Goal: Transaction & Acquisition: Obtain resource

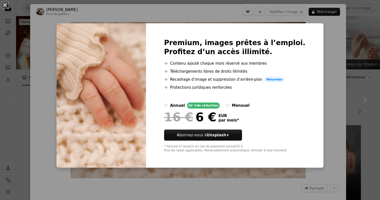
click at [330, 84] on div "An X shape Premium, images prêtes à l’emploi. Profitez d’un accès illimité. A p…" at bounding box center [190, 100] width 380 height 200
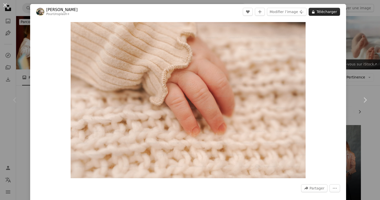
click at [329, 12] on button "A lock Télécharger" at bounding box center [323, 12] width 31 height 8
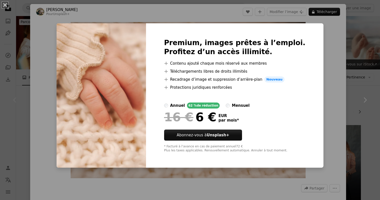
click at [353, 67] on div "An X shape Premium, images prêtes à l’emploi. Profitez d’un accès illimité. A p…" at bounding box center [190, 100] width 380 height 200
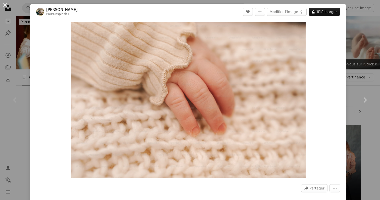
click at [355, 67] on div "An X shape Chevron left Chevron right [PERSON_NAME] Unsplash+ A heart A plus si…" at bounding box center [190, 100] width 380 height 200
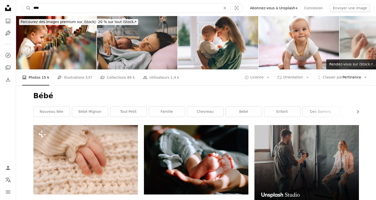
click at [32, 7] on input "****" at bounding box center [125, 8] width 188 height 10
type input "*********"
click button "A magnifying glass" at bounding box center [26, 8] width 9 height 10
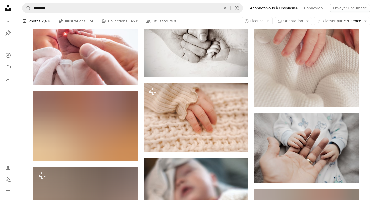
scroll to position [1345, 0]
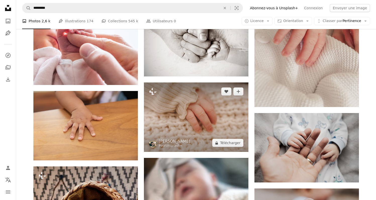
click at [177, 103] on img at bounding box center [196, 118] width 104 height 70
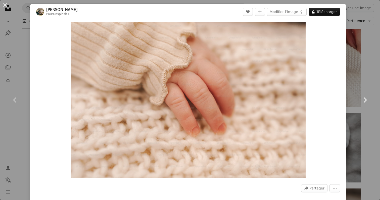
click at [363, 119] on link "Chevron right" at bounding box center [365, 100] width 30 height 48
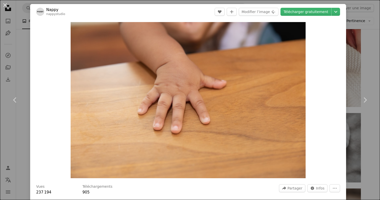
click at [26, 57] on div "An X shape Chevron left Chevron right Nappy nappystudio A heart A plus sign Mod…" at bounding box center [190, 100] width 380 height 200
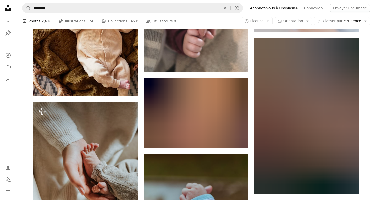
scroll to position [1572, 0]
